Goal: Task Accomplishment & Management: Manage account settings

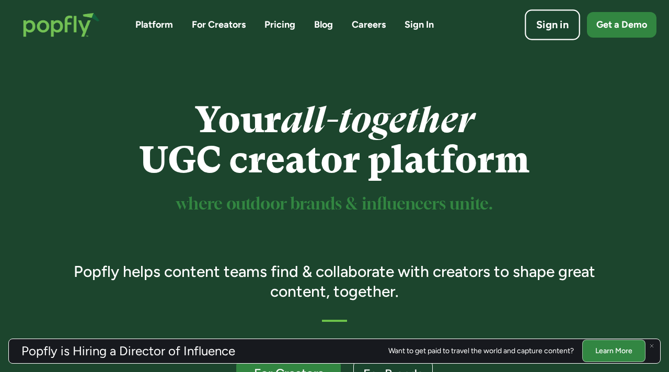
click at [555, 31] on div "Sign in" at bounding box center [552, 25] width 32 height 15
click at [541, 25] on div "Sign in" at bounding box center [552, 25] width 32 height 15
